Goal: Task Accomplishment & Management: Manage account settings

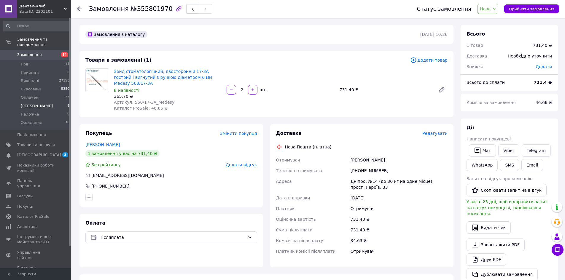
click at [36, 102] on li "Богдана 9" at bounding box center [36, 106] width 73 height 8
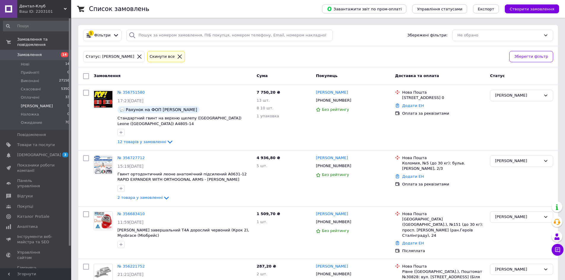
click at [24, 103] on span "[PERSON_NAME]" at bounding box center [37, 105] width 32 height 5
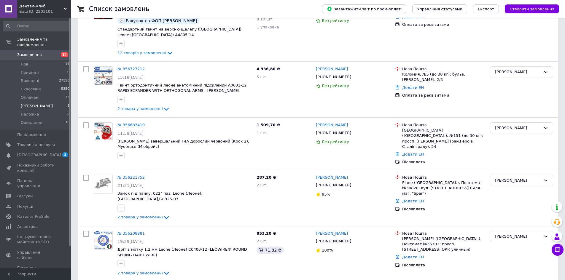
scroll to position [237, 0]
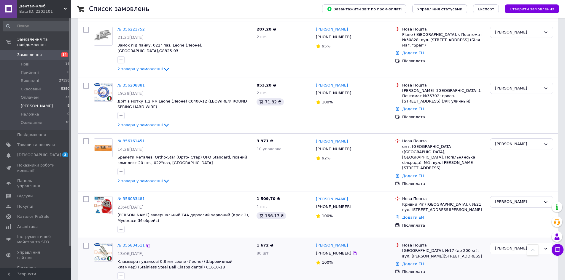
click at [126, 243] on link "№ 355834511" at bounding box center [130, 245] width 27 height 4
